Goal: Find specific page/section: Find specific page/section

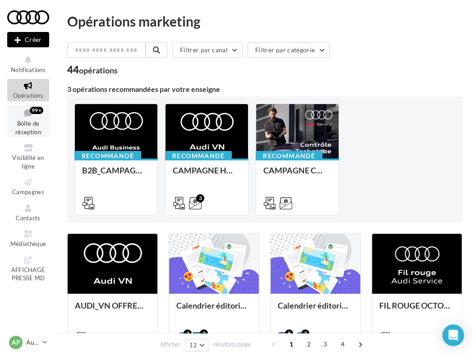
click at [29, 133] on span "Boîte de réception" at bounding box center [28, 128] width 26 height 16
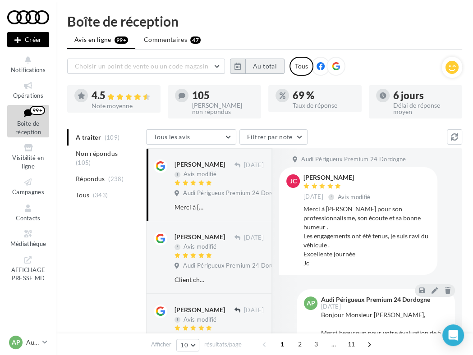
click at [253, 68] on button "Au total" at bounding box center [264, 66] width 39 height 15
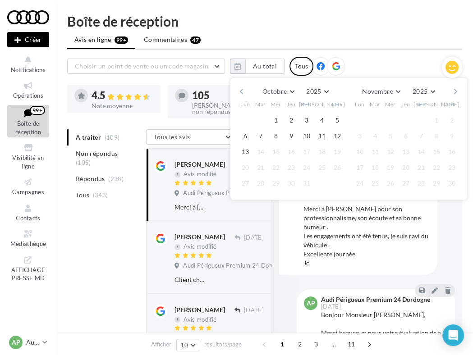
click at [243, 95] on button "button" at bounding box center [241, 91] width 8 height 13
click at [246, 122] on button "1" at bounding box center [245, 121] width 14 height 14
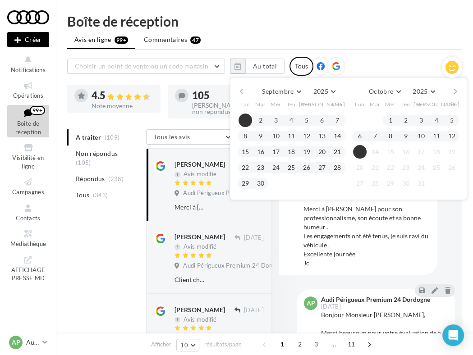
click at [358, 151] on button "13" at bounding box center [360, 152] width 14 height 14
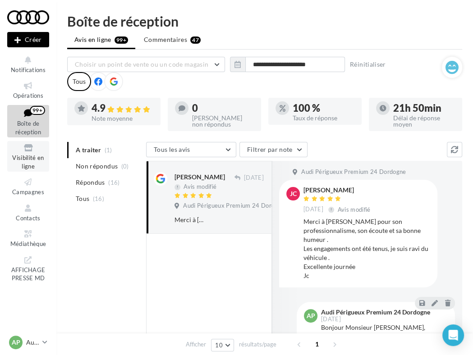
click at [37, 158] on span "Visibilité en ligne" at bounding box center [28, 162] width 32 height 16
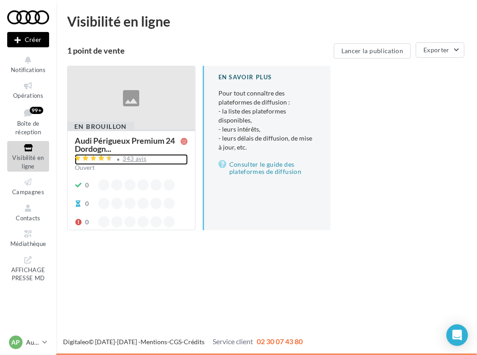
click at [154, 156] on div "343 avis" at bounding box center [131, 159] width 113 height 11
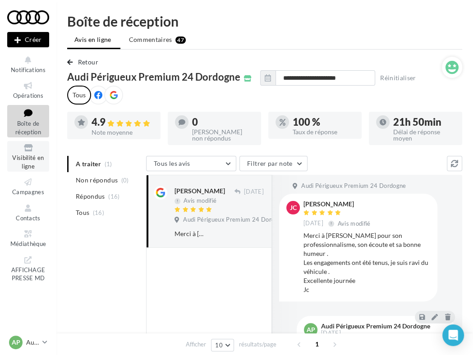
click at [23, 153] on link "Visibilité en ligne" at bounding box center [28, 156] width 42 height 31
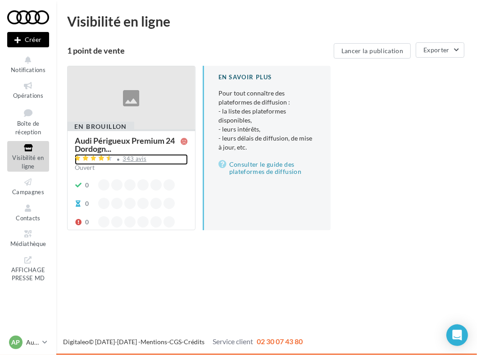
click at [162, 162] on div "343 avis" at bounding box center [131, 159] width 113 height 11
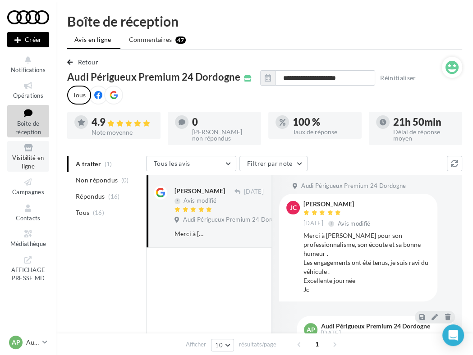
click at [32, 153] on link "Visibilité en ligne" at bounding box center [28, 156] width 42 height 31
